Goal: Information Seeking & Learning: Learn about a topic

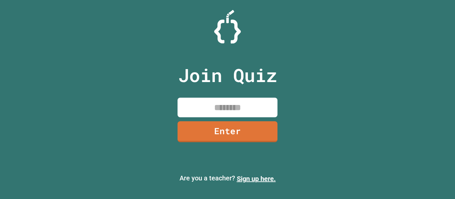
click at [255, 114] on input at bounding box center [227, 108] width 100 height 20
type input "********"
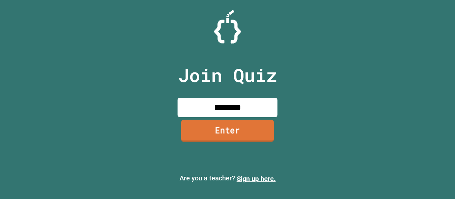
click at [253, 128] on link "Enter" at bounding box center [227, 131] width 93 height 22
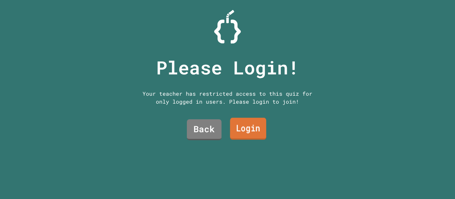
click at [248, 123] on link "Login" at bounding box center [248, 129] width 36 height 22
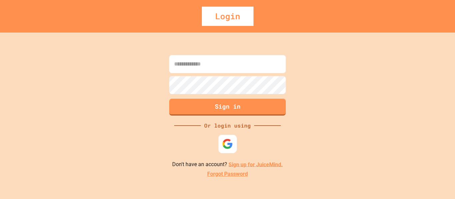
click at [226, 145] on img at bounding box center [227, 143] width 11 height 11
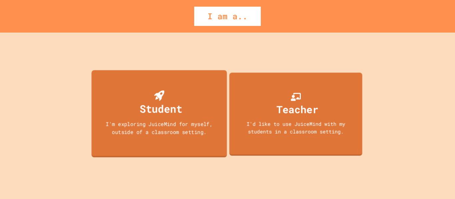
click at [204, 129] on div "I'm exploring JuiceMind for myself, outside of a classroom setting." at bounding box center [159, 128] width 122 height 16
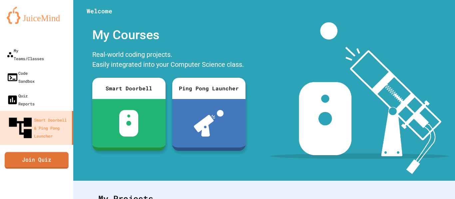
click at [49, 152] on link "Join Quiz" at bounding box center [37, 160] width 64 height 17
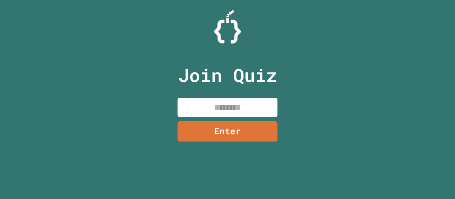
click at [223, 105] on input at bounding box center [227, 108] width 100 height 20
type input "*"
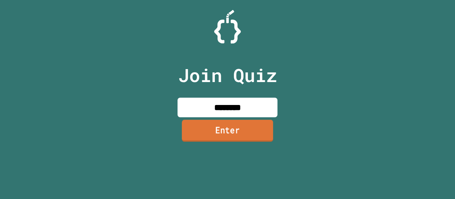
type input "********"
click at [240, 132] on link "Enter" at bounding box center [227, 131] width 91 height 22
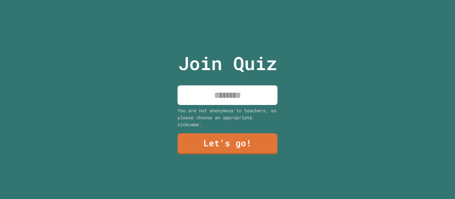
click at [224, 90] on input at bounding box center [227, 96] width 100 height 20
type input "*********"
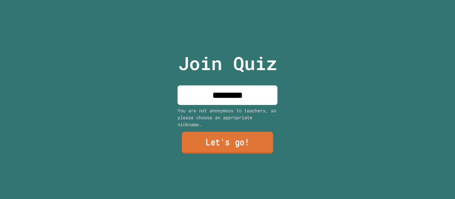
click at [254, 144] on link "Let's go!" at bounding box center [227, 143] width 91 height 22
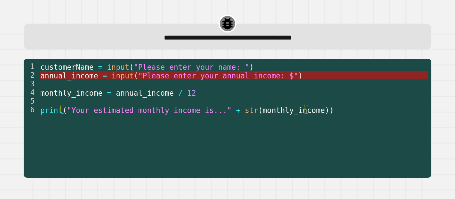
click at [219, 75] on span ""Please enter your annual income: $"" at bounding box center [218, 75] width 160 height 9
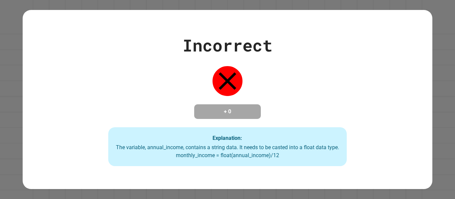
click at [435, 43] on div "Incorrect + 0 Explanation: The variable, annual_income, contains a string data.…" at bounding box center [227, 99] width 455 height 199
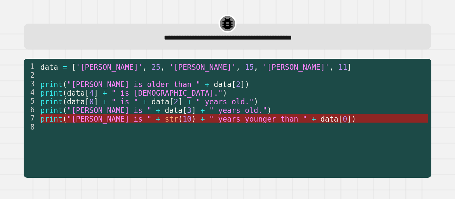
click at [228, 119] on span "" years younger than "" at bounding box center [258, 119] width 98 height 9
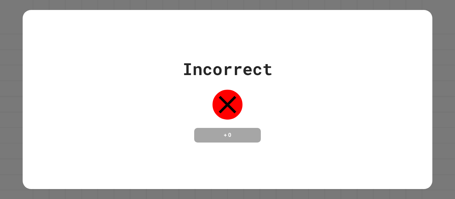
click at [431, 64] on div "Incorrect + 0" at bounding box center [227, 99] width 455 height 199
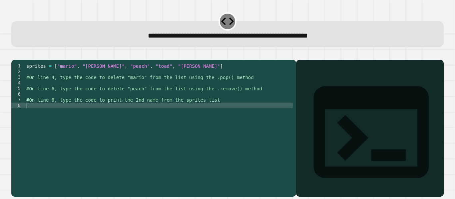
click at [71, 93] on div "sprites = [ "mario" , "[PERSON_NAME]" , "peach" , "toad" , "[PERSON_NAME]" ] #O…" at bounding box center [159, 122] width 268 height 119
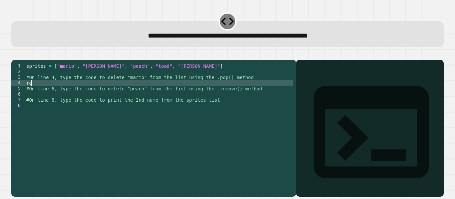
type textarea "*"
type textarea "**********"
type textarea "********"
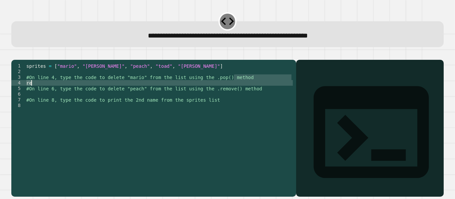
type textarea "**********"
click at [71, 93] on div "sprites = [ "mario" , "[PERSON_NAME]" , "peach" , "toad" , "[PERSON_NAME]" ] #O…" at bounding box center [159, 122] width 268 height 119
type textarea "*"
click at [58, 94] on div "sprites = [ "mario" , "[PERSON_NAME]" , "peach" , "toad" , "[PERSON_NAME]" ] #O…" at bounding box center [159, 122] width 268 height 119
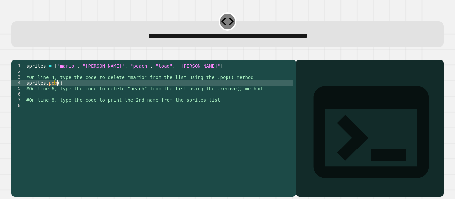
type textarea "**********"
click at [74, 103] on div "sprites = [ "mario" , "[PERSON_NAME]" , "peach" , "toad" , "[PERSON_NAME]" ] #O…" at bounding box center [159, 122] width 268 height 119
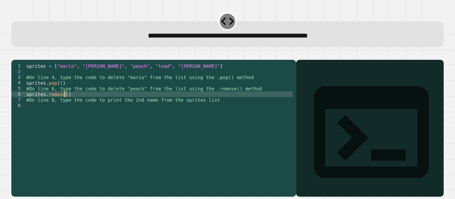
click at [60, 92] on div "sprites = [ "mario" , "[PERSON_NAME]" , "peach" , "toad" , "[PERSON_NAME]" ] #O…" at bounding box center [159, 122] width 268 height 119
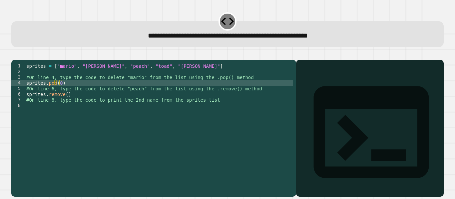
click at [65, 106] on div "sprites = [ "mario" , "[PERSON_NAME]" , "peach" , "toad" , "[PERSON_NAME]" ] #O…" at bounding box center [159, 122] width 268 height 119
type textarea "**********"
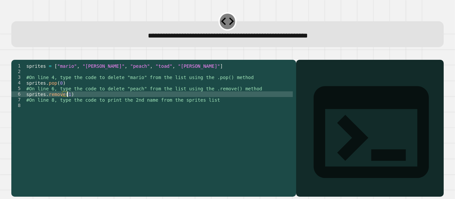
scroll to position [0, 3]
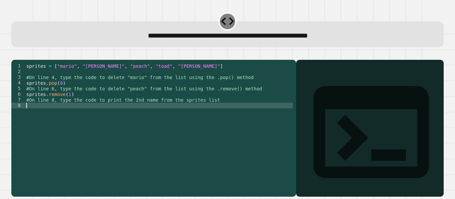
click at [71, 116] on div "sprites = [ "mario" , "[PERSON_NAME]" , "peach" , "toad" , "[PERSON_NAME]" ] #O…" at bounding box center [159, 122] width 268 height 119
click at [62, 115] on div "sprites = [ "mario" , "[PERSON_NAME]" , "peach" , "toad" , "[PERSON_NAME]" ] #O…" at bounding box center [159, 122] width 268 height 119
click at [67, 116] on div "sprites = [ "mario" , "[PERSON_NAME]" , "peach" , "toad" , "[PERSON_NAME]" ] #O…" at bounding box center [159, 122] width 268 height 119
click at [103, 114] on div "sprites = [ "mario" , "[PERSON_NAME]" , "peach" , "toad" , "[PERSON_NAME]" ] #O…" at bounding box center [159, 122] width 268 height 119
click at [97, 99] on div "sprites = [ "mario" , "[PERSON_NAME]" , "peach" , "toad" , "[PERSON_NAME]" ] #O…" at bounding box center [159, 122] width 268 height 119
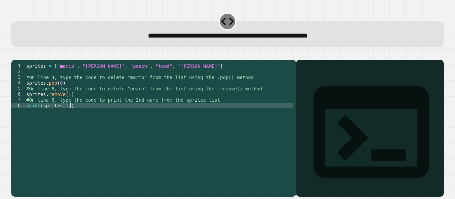
click at [81, 114] on div "sprites = [ "mario" , "[PERSON_NAME]" , "peach" , "toad" , "[PERSON_NAME]" ] #O…" at bounding box center [159, 122] width 268 height 119
click at [21, 59] on icon "button" at bounding box center [19, 58] width 4 height 5
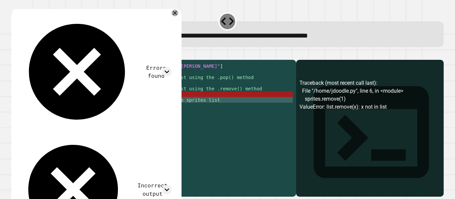
click at [120, 107] on div "sprites = [ "mario" , "[PERSON_NAME]" , "peach" , "toad" , "[PERSON_NAME]" ] #O…" at bounding box center [159, 122] width 268 height 119
click at [105, 102] on div "sprites = [ "mario" , "[PERSON_NAME]" , "peach" , "toad" , "[PERSON_NAME]" ] #O…" at bounding box center [159, 122] width 268 height 119
click at [67, 104] on div "sprites = [ "mario" , "[PERSON_NAME]" , "peach" , "toad" , "[PERSON_NAME]" ] #O…" at bounding box center [159, 122] width 268 height 119
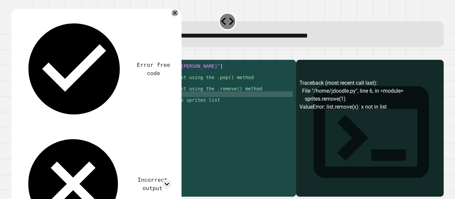
scroll to position [0, 4]
click at [99, 99] on div "sprites = [ "mario" , "[PERSON_NAME]" , "peach" , "toad" , "[PERSON_NAME]" ] #O…" at bounding box center [159, 122] width 268 height 119
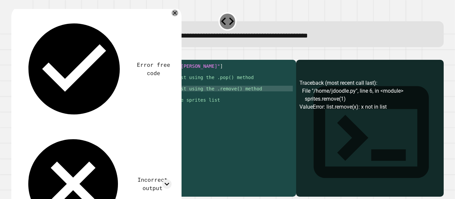
type textarea "**********"
click at [20, 60] on icon "button" at bounding box center [19, 58] width 4 height 5
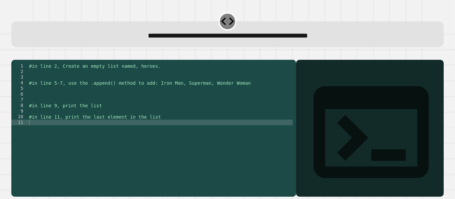
click at [112, 85] on div "#in line 2, Create an empty list named, heroes. #in line 5-7, use the .append()…" at bounding box center [160, 122] width 265 height 119
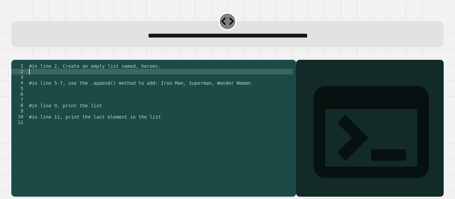
click at [105, 83] on div "#in line 2, Create an empty list named, heroes. #in line 5-7, use the .append()…" at bounding box center [160, 122] width 265 height 119
click at [49, 81] on div "#in line 2, Create an empty list named, heroes. heroes = [ skibidi "] #in line …" at bounding box center [160, 122] width 265 height 119
click at [74, 82] on div "#in line 2, Create an empty list named, heroes. heroes = [ "skibidi" ] #in line…" at bounding box center [160, 122] width 265 height 119
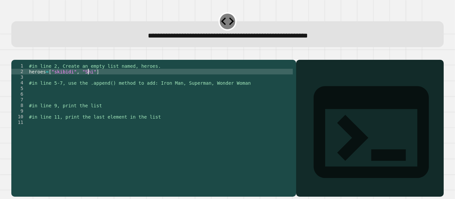
scroll to position [0, 4]
type textarea "**********"
click at [111, 81] on div "#in line 2, Create an empty list named, heroes. heroes = [ "skibidi" , "Shiv" ]…" at bounding box center [160, 122] width 265 height 119
click at [87, 104] on div "#in line 2, Create an empty list named, heroes. heroes = [ "skibidi" , "Shiv" ]…" at bounding box center [160, 122] width 265 height 119
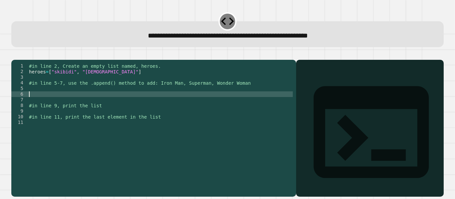
scroll to position [0, 0]
click at [83, 100] on div "#in line 2, Create an empty list named, heroes. heroes = [ "skibidi" , "Shiv" ]…" at bounding box center [160, 122] width 265 height 119
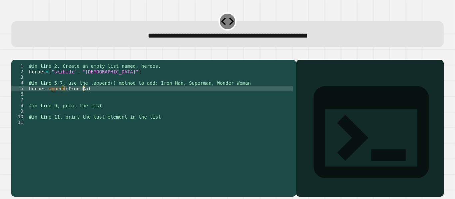
scroll to position [0, 4]
click at [99, 98] on div "#in line 2, Create an empty list named, heroes. heroes = [ "skibidi" , "Shiv" ]…" at bounding box center [160, 122] width 265 height 119
click at [87, 99] on div "#in line 2, Create an empty list named, heroes. heroes = [ "skibidi" , "Shiv" ]…" at bounding box center [160, 122] width 265 height 119
click at [85, 99] on div "#in line 2, Create an empty list named, heroes. heroes = [ "skibidi" , "Shiv" ]…" at bounding box center [160, 122] width 265 height 119
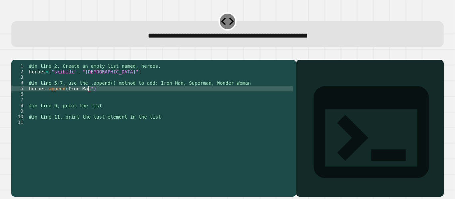
click at [64, 99] on div "#in line 2, Create an empty list named, heroes. heroes = [ "skibidi" , "Shiv" ]…" at bounding box center [160, 122] width 265 height 119
type textarea "**********"
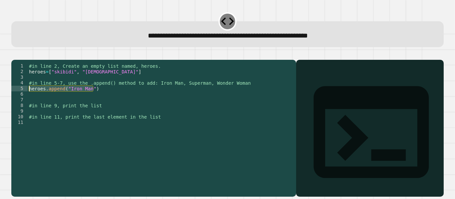
drag, startPoint x: 97, startPoint y: 100, endPoint x: 27, endPoint y: 98, distance: 70.2
click at [27, 98] on div "**********" at bounding box center [151, 117] width 281 height 108
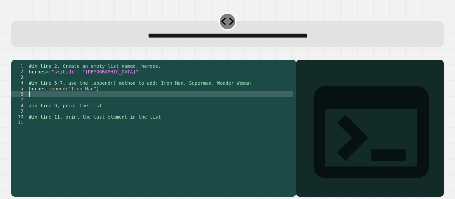
click at [32, 104] on div "#in line 2, Create an empty list named, heroes. heroes = [ "skibidi" , "Shiv" ]…" at bounding box center [160, 122] width 265 height 119
paste textarea "**********"
type textarea "**********"
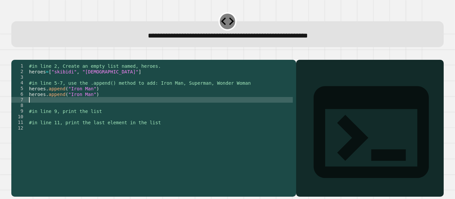
click at [59, 117] on div "#in line 2, Create an empty list named, heroes. heroes = [ "skibidi" , "Shiv" ]…" at bounding box center [160, 122] width 265 height 119
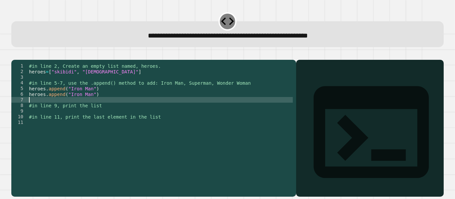
paste textarea "**********"
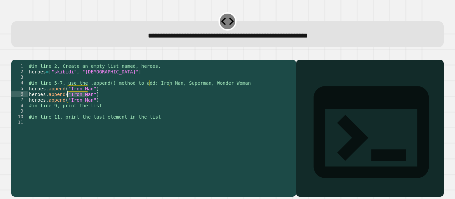
drag, startPoint x: 88, startPoint y: 106, endPoint x: 68, endPoint y: 103, distance: 20.4
click at [68, 103] on div "#in line 2, Create an empty list named, heroes. heroes = [ "skibidi" , "Shiv" ]…" at bounding box center [160, 122] width 265 height 119
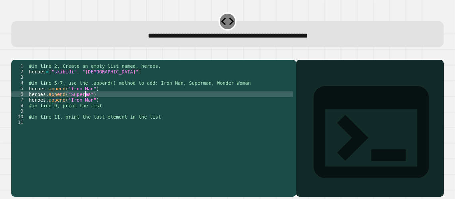
scroll to position [0, 4]
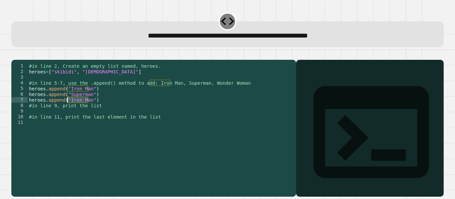
drag, startPoint x: 88, startPoint y: 110, endPoint x: 67, endPoint y: 110, distance: 20.6
click at [67, 110] on div "#in line 2, Create an empty list named, heroes. heroes = [ "skibidi" , "Shiv" ]…" at bounding box center [160, 122] width 265 height 119
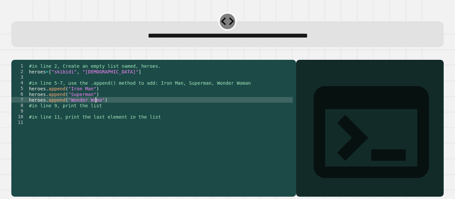
type textarea "**********"
click at [72, 123] on div "#in line 2, Create an empty list named, heroes. heroes = [ "skibidi" , "Shiv" ]…" at bounding box center [160, 122] width 265 height 119
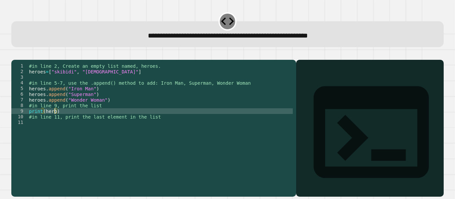
scroll to position [0, 2]
type textarea "**********"
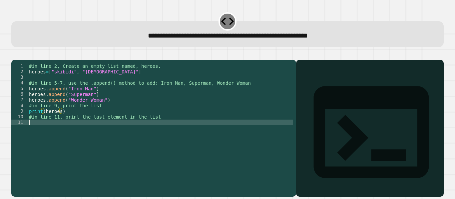
click at [71, 137] on div "#in line 2, Create an empty list named, heroes. heroes = [ "skibidi" , "Shiv" ]…" at bounding box center [160, 122] width 265 height 119
click at [15, 55] on icon "button" at bounding box center [15, 55] width 0 height 0
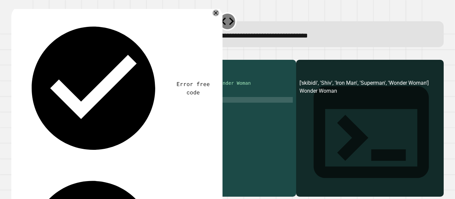
click at [106, 109] on div "#in line 2, Create an empty list named, heroes. heroes = [ "skibidi" , "Shiv" ]…" at bounding box center [160, 122] width 265 height 119
click at [117, 110] on div "#in line 2, Create an empty list named, heroes. heroes = [ "skibidi" , "Shiv" ]…" at bounding box center [160, 122] width 265 height 119
click at [112, 102] on div "#in line 2, Create an empty list named, heroes. heroes = [ "skibidi" , "Shiv" ]…" at bounding box center [160, 122] width 265 height 119
click at [112, 107] on div "#in line 2, Create an empty list named, heroes. heroes = [ "skibidi" , "Shiv" ]…" at bounding box center [160, 122] width 265 height 119
click at [105, 121] on div "#in line 2, Create an empty list named, heroes. heroes = [ "skibidi" , "Shiv" ]…" at bounding box center [160, 122] width 265 height 119
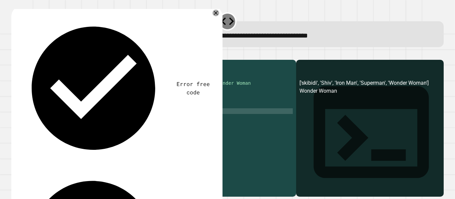
scroll to position [0, 2]
drag, startPoint x: 94, startPoint y: 80, endPoint x: 50, endPoint y: 83, distance: 43.7
click at [50, 83] on div "#in line 2, Create an empty list named, heroes. heroes = [ "skibidi" , "Shiv" ]…" at bounding box center [160, 122] width 265 height 119
click at [21, 58] on icon "button" at bounding box center [19, 58] width 4 height 5
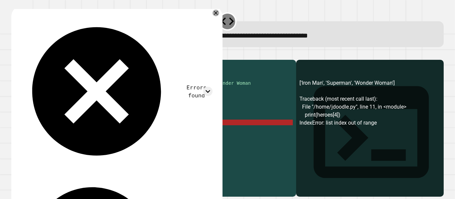
click at [88, 135] on div "#in line 2, Create an empty list named, heroes. heroes = [ ] #in line 5-7, use …" at bounding box center [160, 122] width 265 height 119
click at [66, 133] on div "#in line 2, Create an empty list named, heroes. heroes = [ ] #in line 5-7, use …" at bounding box center [160, 122] width 265 height 119
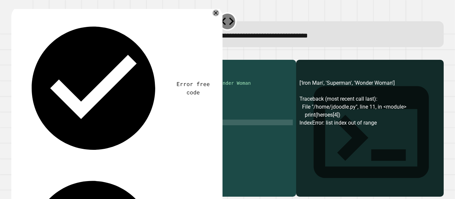
scroll to position [0, 3]
click at [15, 55] on icon "button" at bounding box center [15, 55] width 0 height 0
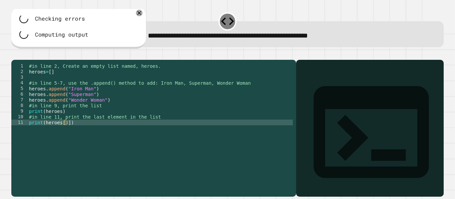
click at [64, 133] on div "#in line 2, Create an empty list named, heroes. heroes = [ ] #in line 5-7, use …" at bounding box center [160, 122] width 265 height 119
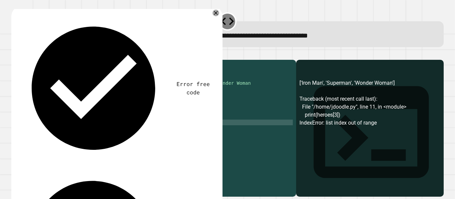
type textarea "**********"
click at [15, 55] on icon "button" at bounding box center [15, 55] width 0 height 0
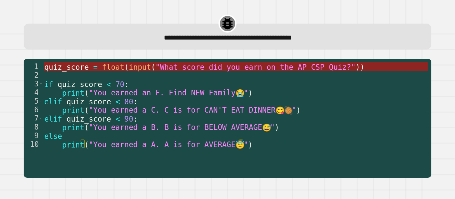
click at [151, 68] on span "(" at bounding box center [153, 67] width 4 height 9
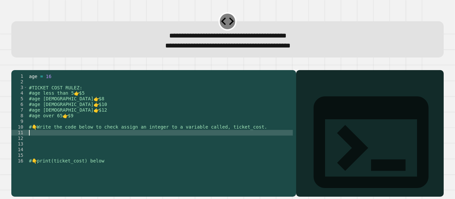
click at [80, 144] on div "age = [DEMOGRAPHIC_DATA] #TICKET COST RULEZ: #age less than 5 👉 $5 #age [DEMOGR…" at bounding box center [160, 128] width 265 height 108
type textarea "**********"
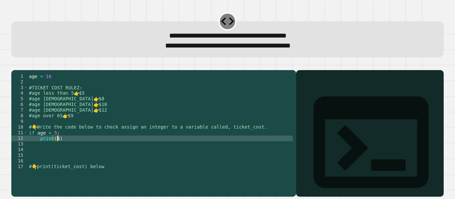
scroll to position [0, 2]
type textarea "*********"
click at [85, 150] on div "age = [DEMOGRAPHIC_DATA] #TICKET COST RULEZ: #age less than 5 👉 $5 #age [DEMOGR…" at bounding box center [160, 128] width 265 height 108
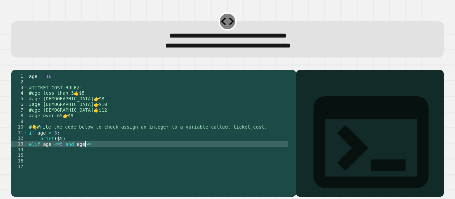
scroll to position [0, 4]
type textarea "**********"
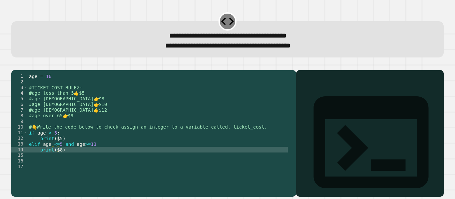
scroll to position [0, 2]
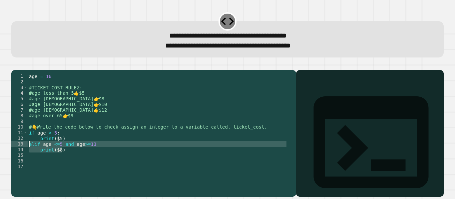
drag, startPoint x: 72, startPoint y: 161, endPoint x: 25, endPoint y: 154, distance: 47.2
click at [25, 154] on div "******** 1 2 3 4 5 6 7 8 9 10 11 12 13 14 15 16 17 18 age = [DEMOGRAPHIC_DATA] …" at bounding box center [151, 122] width 281 height 96
type textarea "**********"
click at [35, 165] on div "age = [DEMOGRAPHIC_DATA] #TICKET COST RULEZ: #age less than 5 👉 $5 #age [DEMOGR…" at bounding box center [158, 128] width 260 height 108
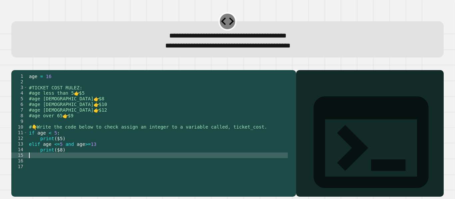
scroll to position [0, 0]
paste textarea "*********"
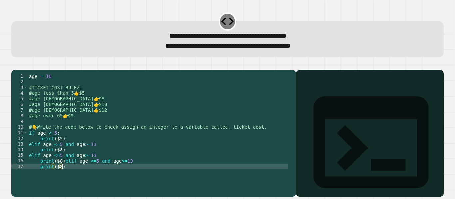
scroll to position [23, 0]
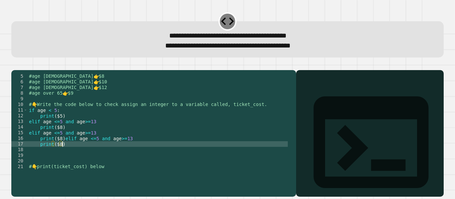
click at [67, 155] on div "#age [DEMOGRAPHIC_DATA] 👉 $8 #age [DEMOGRAPHIC_DATA] 👉 $10 #age [DEMOGRAPHIC_DA…" at bounding box center [158, 128] width 260 height 108
click at [63, 149] on div "#age [DEMOGRAPHIC_DATA] 👉 $8 #age [DEMOGRAPHIC_DATA] 👉 $10 #age [DEMOGRAPHIC_DA…" at bounding box center [158, 128] width 260 height 108
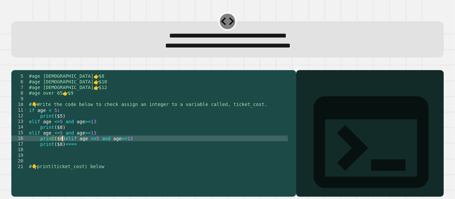
scroll to position [0, 1]
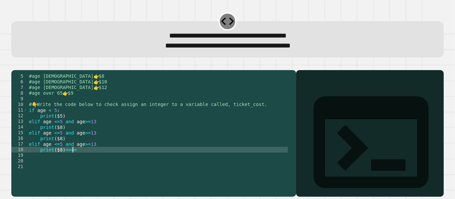
click at [75, 161] on div "#age [DEMOGRAPHIC_DATA] 👉 $8 #age [DEMOGRAPHIC_DATA] 👉 $10 #age [DEMOGRAPHIC_DA…" at bounding box center [158, 128] width 260 height 108
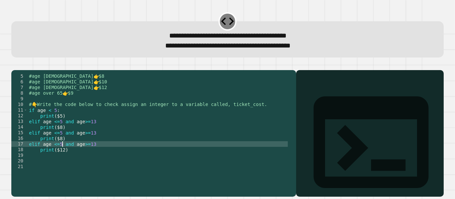
click at [61, 154] on div "#age [DEMOGRAPHIC_DATA] 👉 $8 #age [DEMOGRAPHIC_DATA] 👉 $10 #age [DEMOGRAPHIC_DA…" at bounding box center [158, 128] width 260 height 108
click at [60, 154] on div "#age [DEMOGRAPHIC_DATA] 👉 $8 #age [DEMOGRAPHIC_DATA] 👉 $10 #age [DEMOGRAPHIC_DA…" at bounding box center [158, 128] width 260 height 108
click at [99, 153] on div "#age [DEMOGRAPHIC_DATA] 👉 $8 #age [DEMOGRAPHIC_DATA] 👉 $10 #age [DEMOGRAPHIC_DA…" at bounding box center [158, 128] width 260 height 108
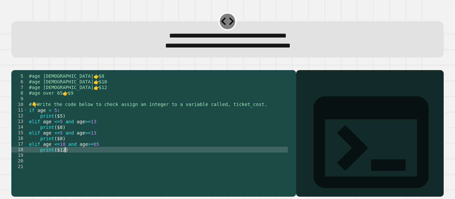
click at [84, 161] on div "#age [DEMOGRAPHIC_DATA] 👉 $8 #age [DEMOGRAPHIC_DATA] 👉 $10 #age [DEMOGRAPHIC_DA…" at bounding box center [158, 128] width 260 height 108
type textarea "**********"
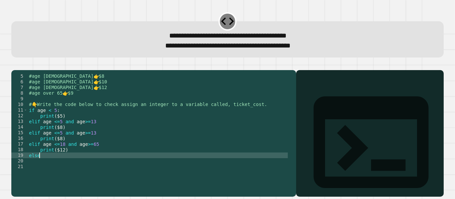
scroll to position [0, 1]
click at [106, 153] on div "#age [DEMOGRAPHIC_DATA] 👉 $8 #age [DEMOGRAPHIC_DATA] 👉 $10 #age [DEMOGRAPHIC_DA…" at bounding box center [158, 128] width 260 height 108
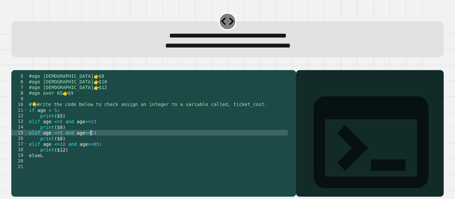
click at [105, 143] on div "#age [DEMOGRAPHIC_DATA] 👉 $8 #age [DEMOGRAPHIC_DATA] 👉 $10 #age [DEMOGRAPHIC_DA…" at bounding box center [158, 128] width 260 height 108
click at [102, 130] on div "#age [DEMOGRAPHIC_DATA] 👉 $8 #age [DEMOGRAPHIC_DATA] 👉 $10 #age [DEMOGRAPHIC_DA…" at bounding box center [158, 128] width 260 height 108
click at [107, 143] on div "#age [DEMOGRAPHIC_DATA] 👉 $8 #age [DEMOGRAPHIC_DATA] 👉 $10 #age [DEMOGRAPHIC_DA…" at bounding box center [158, 128] width 260 height 108
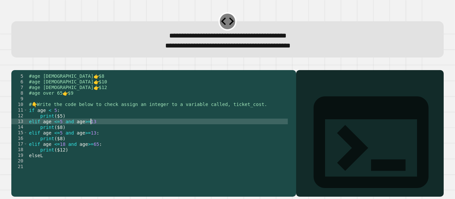
click at [120, 130] on div "#age [DEMOGRAPHIC_DATA] 👉 $8 #age [DEMOGRAPHIC_DATA] 👉 $10 #age [DEMOGRAPHIC_DA…" at bounding box center [158, 128] width 260 height 108
click at [60, 142] on div "#age [DEMOGRAPHIC_DATA] 👉 $8 #age [DEMOGRAPHIC_DATA] 👉 $10 #age [DEMOGRAPHIC_DA…" at bounding box center [158, 128] width 260 height 108
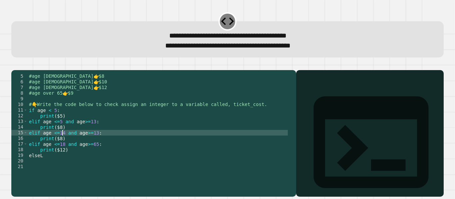
scroll to position [0, 3]
click at [93, 142] on div "#age [DEMOGRAPHIC_DATA] 👉 $8 #age [DEMOGRAPHIC_DATA] 👉 $10 #age [DEMOGRAPHIC_DA…" at bounding box center [158, 128] width 260 height 108
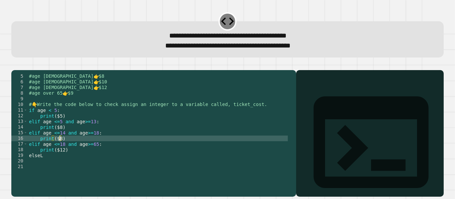
click at [60, 147] on div "#age [DEMOGRAPHIC_DATA] 👉 $8 #age [DEMOGRAPHIC_DATA] 👉 $10 #age [DEMOGRAPHIC_DA…" at bounding box center [158, 128] width 260 height 108
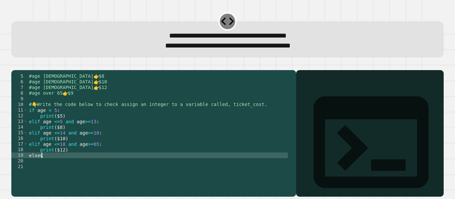
click at [70, 165] on div "#age [DEMOGRAPHIC_DATA] 👉 $8 #age [DEMOGRAPHIC_DATA] 👉 $10 #age [DEMOGRAPHIC_DA…" at bounding box center [158, 128] width 260 height 108
type textarea "*****"
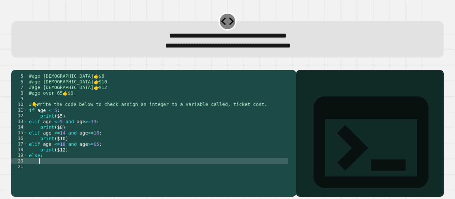
scroll to position [0, 0]
type textarea "*"
click at [70, 165] on div "#age [DEMOGRAPHIC_DATA] 👉 $8 #age [DEMOGRAPHIC_DATA] 👉 $10 #age [DEMOGRAPHIC_DA…" at bounding box center [158, 128] width 260 height 108
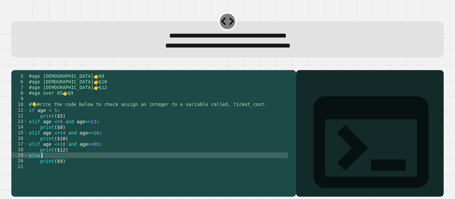
scroll to position [0, 1]
click at [77, 160] on div "#age [DEMOGRAPHIC_DATA] 👉 $8 #age [DEMOGRAPHIC_DATA] 👉 $10 #age [DEMOGRAPHIC_DA…" at bounding box center [158, 128] width 260 height 108
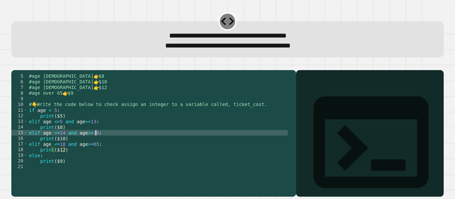
click at [104, 144] on div "#age [DEMOGRAPHIC_DATA] 👉 $8 #age [DEMOGRAPHIC_DATA] 👉 $10 #age [DEMOGRAPHIC_DA…" at bounding box center [158, 128] width 260 height 108
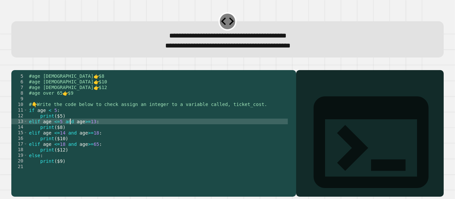
click at [69, 132] on div "#age [DEMOGRAPHIC_DATA] 👉 $8 #age [DEMOGRAPHIC_DATA] 👉 $10 #age [DEMOGRAPHIC_DA…" at bounding box center [158, 128] width 260 height 108
click at [77, 132] on div "#age [DEMOGRAPHIC_DATA] 👉 $8 #age [DEMOGRAPHIC_DATA] 👉 $10 #age [DEMOGRAPHIC_DA…" at bounding box center [158, 128] width 260 height 108
click at [85, 131] on div "#age [DEMOGRAPHIC_DATA] 👉 $8 #age [DEMOGRAPHIC_DATA] 👉 $10 #age [DEMOGRAPHIC_DA…" at bounding box center [158, 128] width 260 height 108
click at [98, 131] on div "#age [DEMOGRAPHIC_DATA] 👉 $8 #age [DEMOGRAPHIC_DATA] 👉 $10 #age [DEMOGRAPHIC_DA…" at bounding box center [158, 128] width 260 height 108
click at [108, 131] on div "#age [DEMOGRAPHIC_DATA] 👉 $8 #age [DEMOGRAPHIC_DATA] 👉 $10 #age [DEMOGRAPHIC_DA…" at bounding box center [158, 128] width 260 height 108
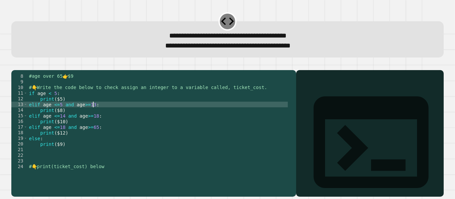
scroll to position [40, 0]
click at [21, 70] on icon "button" at bounding box center [19, 69] width 4 height 5
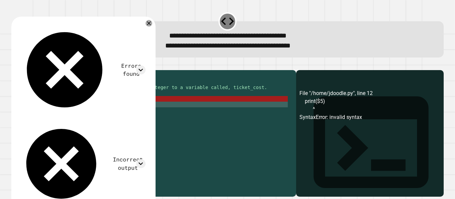
click at [63, 108] on div "#age over 65 👉 $9 # 👇 Write the code below to check assign an integer to a vari…" at bounding box center [158, 128] width 260 height 108
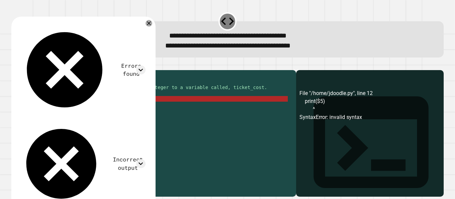
click at [55, 109] on div "#age over 65 👉 $9 # 👇 Write the code below to check assign an integer to a vari…" at bounding box center [158, 128] width 260 height 108
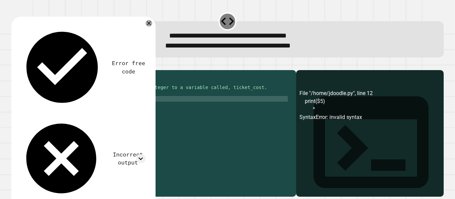
scroll to position [0, 2]
click at [62, 109] on div "#age over 65 👉 $9 # 👇 Write the code below to check assign an integer to a vari…" at bounding box center [158, 128] width 260 height 108
click at [55, 120] on div "#age over 65 👉 $9 # 👇 Write the code below to check assign an integer to a vari…" at bounding box center [158, 128] width 260 height 108
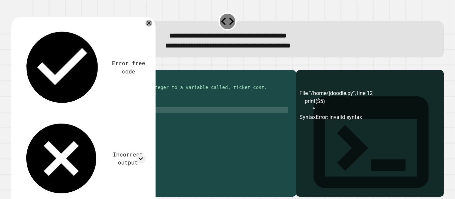
click at [62, 120] on div "#age over 65 👉 $9 # 👇 Write the code below to check assign an integer to a vari…" at bounding box center [158, 128] width 260 height 108
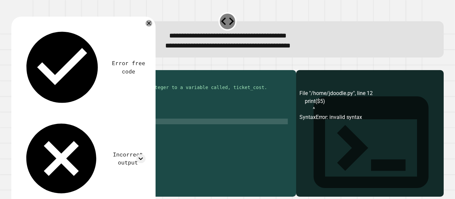
click at [62, 131] on div "#age over 65 👉 $9 # 👇 Write the code below to check assign an integer to a vari…" at bounding box center [158, 128] width 260 height 108
click at [54, 132] on div "#age over 65 👉 $9 # 👇 Write the code below to check assign an integer to a vari…" at bounding box center [158, 128] width 260 height 108
click at [55, 142] on div "#age over 65 👉 $9 # 👇 Write the code below to check assign an integer to a vari…" at bounding box center [158, 128] width 260 height 108
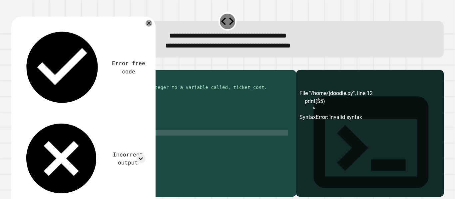
click at [66, 142] on div "#age over 65 👉 $9 # 👇 Write the code below to check assign an integer to a vari…" at bounding box center [158, 128] width 260 height 108
click at [55, 154] on div "#age over 65 👉 $9 # 👇 Write the code below to check assign an integer to a vari…" at bounding box center [158, 128] width 260 height 108
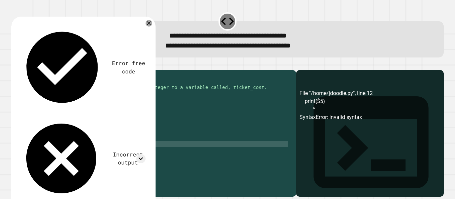
scroll to position [0, 2]
click at [63, 154] on div "#age over 65 👉 $9 # 👇 Write the code below to check assign an integer to a vari…" at bounding box center [158, 128] width 260 height 108
click at [74, 153] on div "#age over 65 👉 $9 # 👇 Write the code below to check assign an integer to a vari…" at bounding box center [158, 128] width 260 height 108
type textarea "**********"
click at [90, 182] on div "**********" at bounding box center [153, 133] width 285 height 127
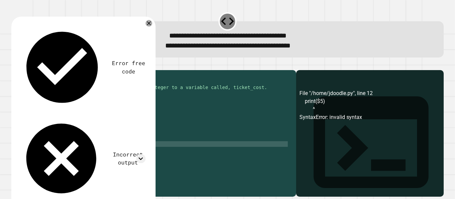
click at [132, 176] on div "#age over 65 👉 $9 # 👇 Write the code below to check assign an integer to a vari…" at bounding box center [158, 128] width 260 height 108
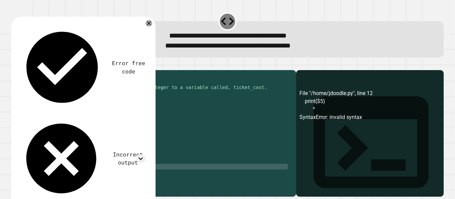
click at [85, 101] on div "#age over 65 👉 $9 # 👇 Write the code below to check assign an integer to a vari…" at bounding box center [158, 128] width 260 height 108
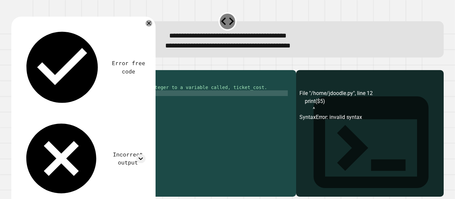
scroll to position [0, 2]
click at [113, 175] on div "#age over 65 👉 $9 # 👇 Write the code below to check assign an integer to a vari…" at bounding box center [158, 128] width 260 height 108
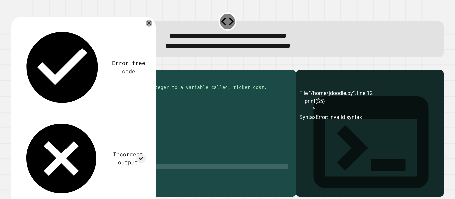
click at [60, 166] on div "#age over 65 👉 $9 # 👇 Write the code below to check assign an integer to a vari…" at bounding box center [158, 128] width 260 height 108
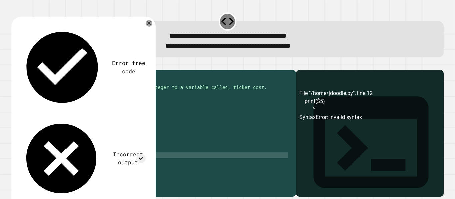
scroll to position [0, 0]
type textarea "*"
click at [123, 177] on div "#age over 65 👉 $9 # 👇 Write the code below to check assign an integer to a vari…" at bounding box center [158, 128] width 260 height 108
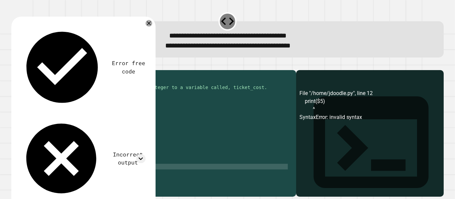
type textarea "**********"
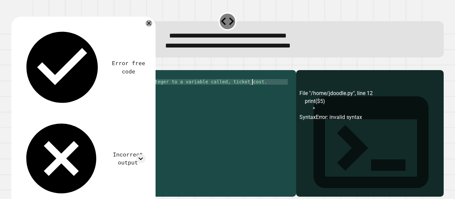
click at [258, 93] on div "# 👇 Write the code below to check assign an integer to a variable called, ticke…" at bounding box center [158, 128] width 260 height 108
type textarea "**********"
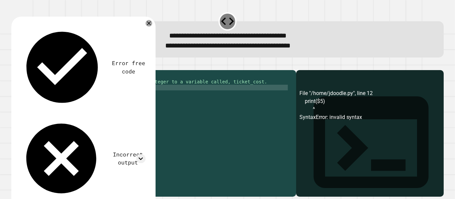
scroll to position [0, 0]
type textarea "*"
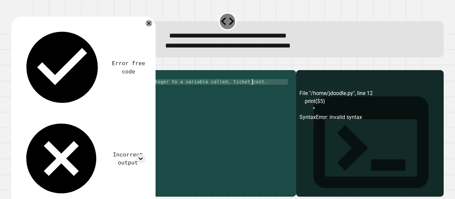
click at [40, 102] on div "# 👇 Write the code below to check assign an integer to a variable called, ticke…" at bounding box center [158, 128] width 260 height 108
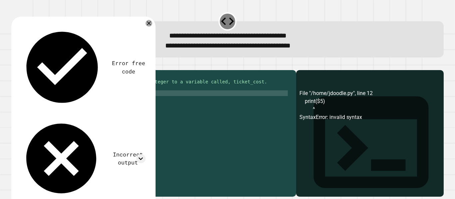
click at [58, 104] on div "# 👇 Write the code below to check assign an integer to a variable called, ticke…" at bounding box center [158, 128] width 260 height 108
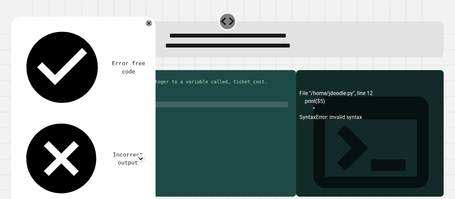
click at [74, 113] on div "# 👇 Write the code below to check assign an integer to a variable called, ticke…" at bounding box center [158, 128] width 260 height 108
drag, startPoint x: 75, startPoint y: 103, endPoint x: 40, endPoint y: 105, distance: 35.3
click at [40, 105] on div "# 👇 Write the code below to check assign an integer to a variable called, ticke…" at bounding box center [158, 128] width 260 height 108
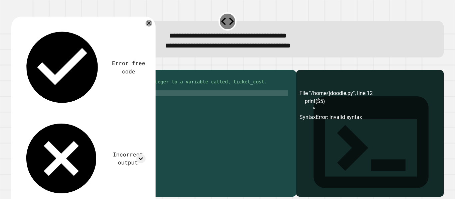
scroll to position [0, 3]
drag, startPoint x: 73, startPoint y: 113, endPoint x: 40, endPoint y: 114, distance: 33.3
click at [40, 114] on div "# 👇 Write the code below to check assign an integer to a variable called, ticke…" at bounding box center [158, 128] width 260 height 108
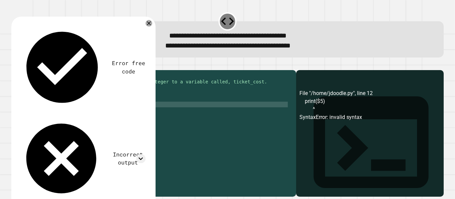
scroll to position [0, 3]
click at [75, 103] on div "# 👇 Write the code below to check assign an integer to a variable called, ticke…" at bounding box center [158, 128] width 260 height 108
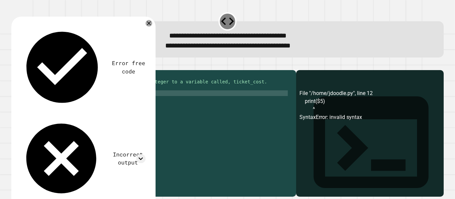
scroll to position [0, 3]
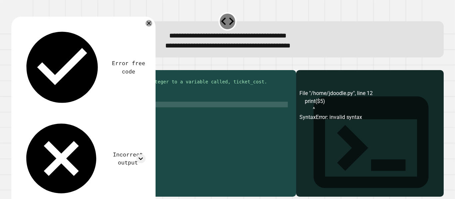
click at [80, 115] on div "# 👇 Write the code below to check assign an integer to a variable called, ticke…" at bounding box center [158, 128] width 260 height 108
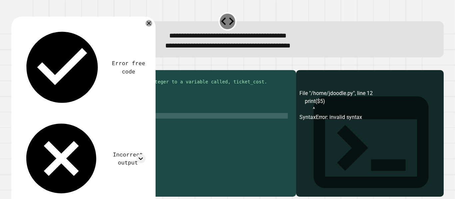
click at [77, 123] on div "# 👇 Write the code below to check assign an integer to a variable called, ticke…" at bounding box center [158, 128] width 260 height 108
drag, startPoint x: 75, startPoint y: 124, endPoint x: 48, endPoint y: 126, distance: 26.7
click at [48, 126] on div "# 👇 Write the code below to check assign an integer to a variable called, ticke…" at bounding box center [158, 128] width 260 height 108
drag, startPoint x: 78, startPoint y: 115, endPoint x: 40, endPoint y: 116, distance: 38.3
click at [40, 116] on div "# 👇 Write the code below to check assign an integer to a variable called, ticke…" at bounding box center [158, 128] width 260 height 108
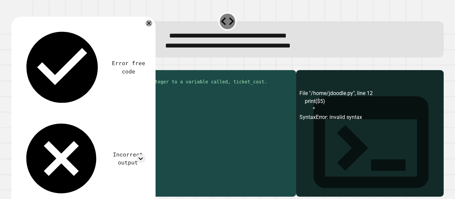
drag, startPoint x: 73, startPoint y: 126, endPoint x: 39, endPoint y: 127, distance: 34.0
click at [39, 127] on div "# 👇 Write the code below to check assign an integer to a variable called, ticke…" at bounding box center [158, 128] width 260 height 108
paste textarea "*"
click at [67, 141] on div "# 👇 Write the code below to check assign an integer to a variable called, ticke…" at bounding box center [158, 128] width 260 height 108
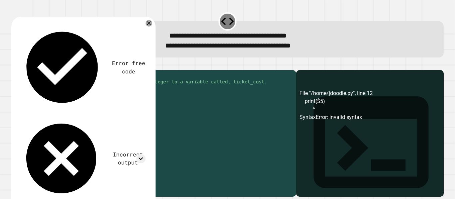
drag, startPoint x: 74, startPoint y: 137, endPoint x: 39, endPoint y: 139, distance: 35.0
click at [39, 139] on div "# 👇 Write the code below to check assign an integer to a variable called, ticke…" at bounding box center [158, 128] width 260 height 108
paste textarea "*"
drag, startPoint x: 74, startPoint y: 148, endPoint x: 39, endPoint y: 149, distance: 34.6
click at [39, 149] on div "# 👇 Write the code below to check assign an integer to a variable called, ticke…" at bounding box center [158, 128] width 260 height 108
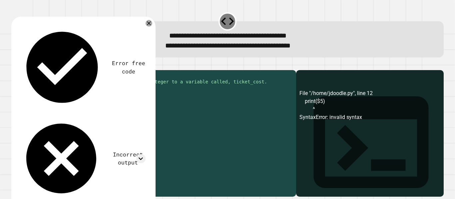
paste textarea "**"
click at [78, 125] on div "# 👇 Write the code below to check assign an integer to a variable called, ticke…" at bounding box center [158, 128] width 260 height 108
click at [80, 137] on div "# 👇 Write the code below to check assign an integer to a variable called, ticke…" at bounding box center [158, 128] width 260 height 108
click at [80, 151] on div "# 👇 Write the code below to check assign an integer to a variable called, ticke…" at bounding box center [158, 128] width 260 height 108
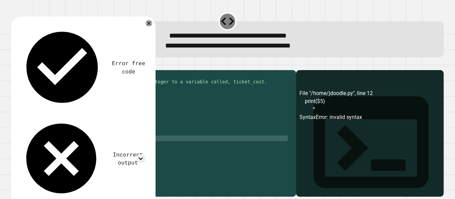
scroll to position [45, 0]
click at [72, 181] on div "**********" at bounding box center [153, 133] width 285 height 127
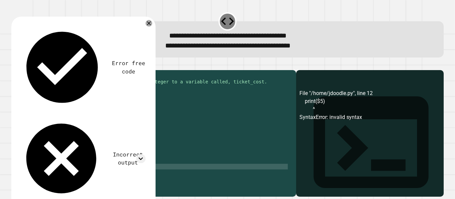
click at [71, 174] on div "# 👇 Write the code below to check assign an integer to a variable called, ticke…" at bounding box center [158, 128] width 260 height 108
type textarea "*"
type textarea "**********"
type textarea "*"
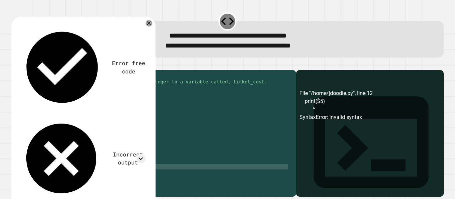
scroll to position [0, 3]
click at [96, 181] on div "**********" at bounding box center [153, 133] width 285 height 127
click at [15, 65] on icon "button" at bounding box center [15, 65] width 0 height 0
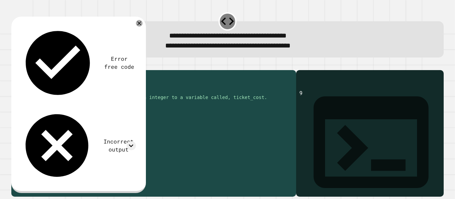
scroll to position [45, 0]
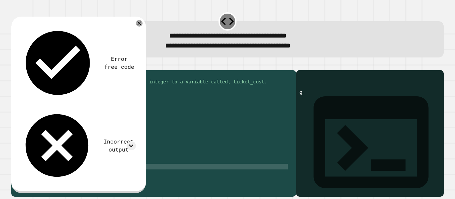
click at [88, 173] on div "# 👇 Write the code below to check assign an integer to a variable called, ticke…" at bounding box center [158, 128] width 260 height 108
click at [89, 178] on div "# 👇 Write the code below to check assign an integer to a variable called, ticke…" at bounding box center [158, 128] width 260 height 108
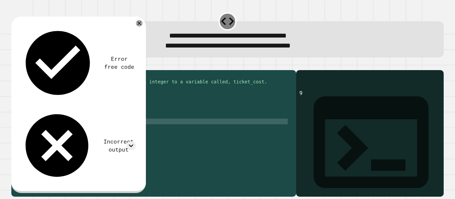
click at [115, 132] on div "# 👇 Write the code below to check assign an integer to a variable called, ticke…" at bounding box center [158, 128] width 260 height 108
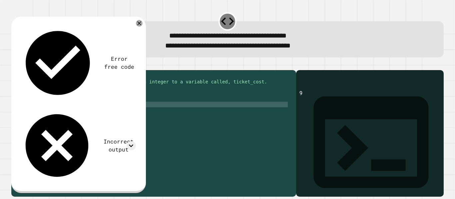
click at [84, 113] on div "# 👇 Write the code below to check assign an integer to a variable called, ticke…" at bounding box center [158, 128] width 260 height 108
click at [58, 110] on div "# 👇 Write the code below to check assign an integer to a variable called, ticke…" at bounding box center [158, 128] width 260 height 108
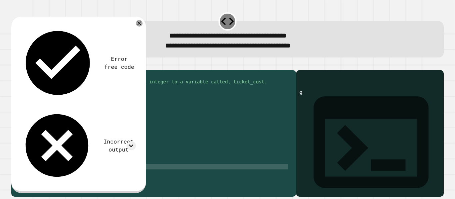
click at [82, 177] on div "# 👇 Write the code below to check assign an integer to a variable called, ticke…" at bounding box center [158, 128] width 260 height 108
click at [15, 65] on icon "button" at bounding box center [15, 65] width 0 height 0
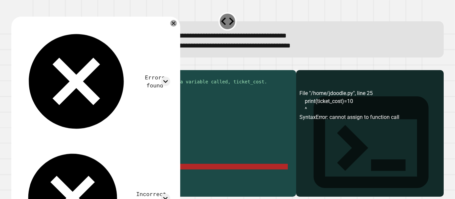
click at [93, 177] on div "# 👇 Write the code below to check assign an integer to a variable called, ticke…" at bounding box center [158, 128] width 260 height 108
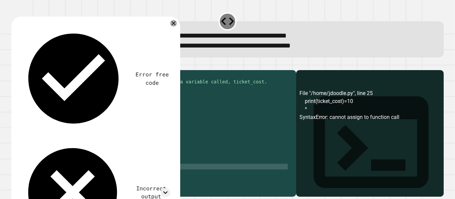
scroll to position [0, 3]
type textarea "**********"
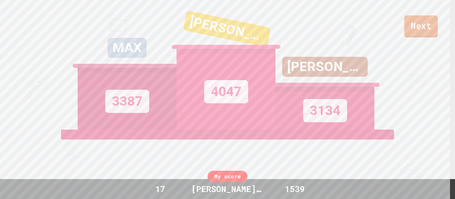
click at [430, 35] on link "Next" at bounding box center [421, 26] width 34 height 22
